Goal: Information Seeking & Learning: Learn about a topic

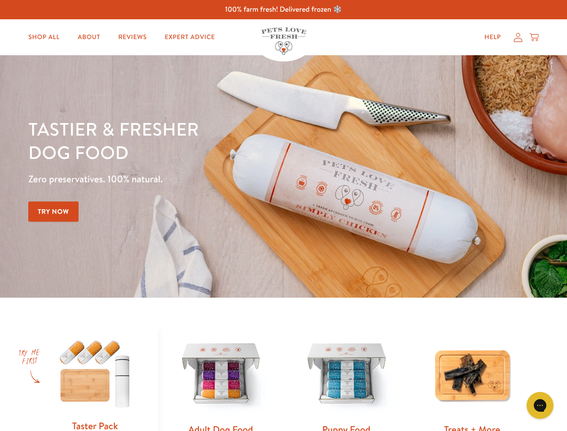
click at [283, 215] on div "Tastier & fresher dog food Zero preservatives. 100% natural. Try Now" at bounding box center [198, 176] width 340 height 118
click at [540, 405] on icon "Gorgias live chat" at bounding box center [539, 405] width 9 height 9
